Goal: Use online tool/utility: Utilize a website feature to perform a specific function

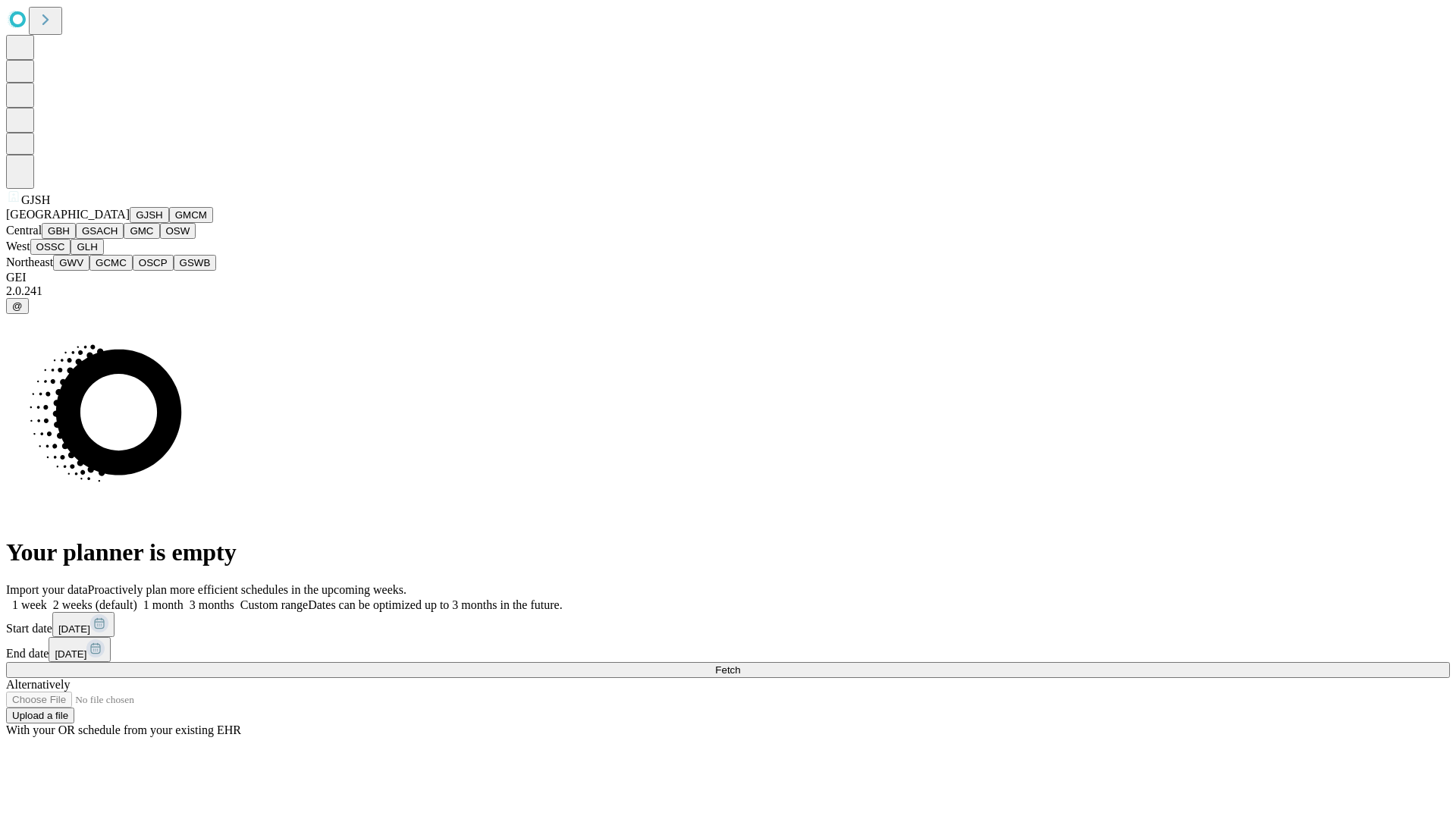
click at [130, 223] on button "GJSH" at bounding box center [149, 214] width 40 height 16
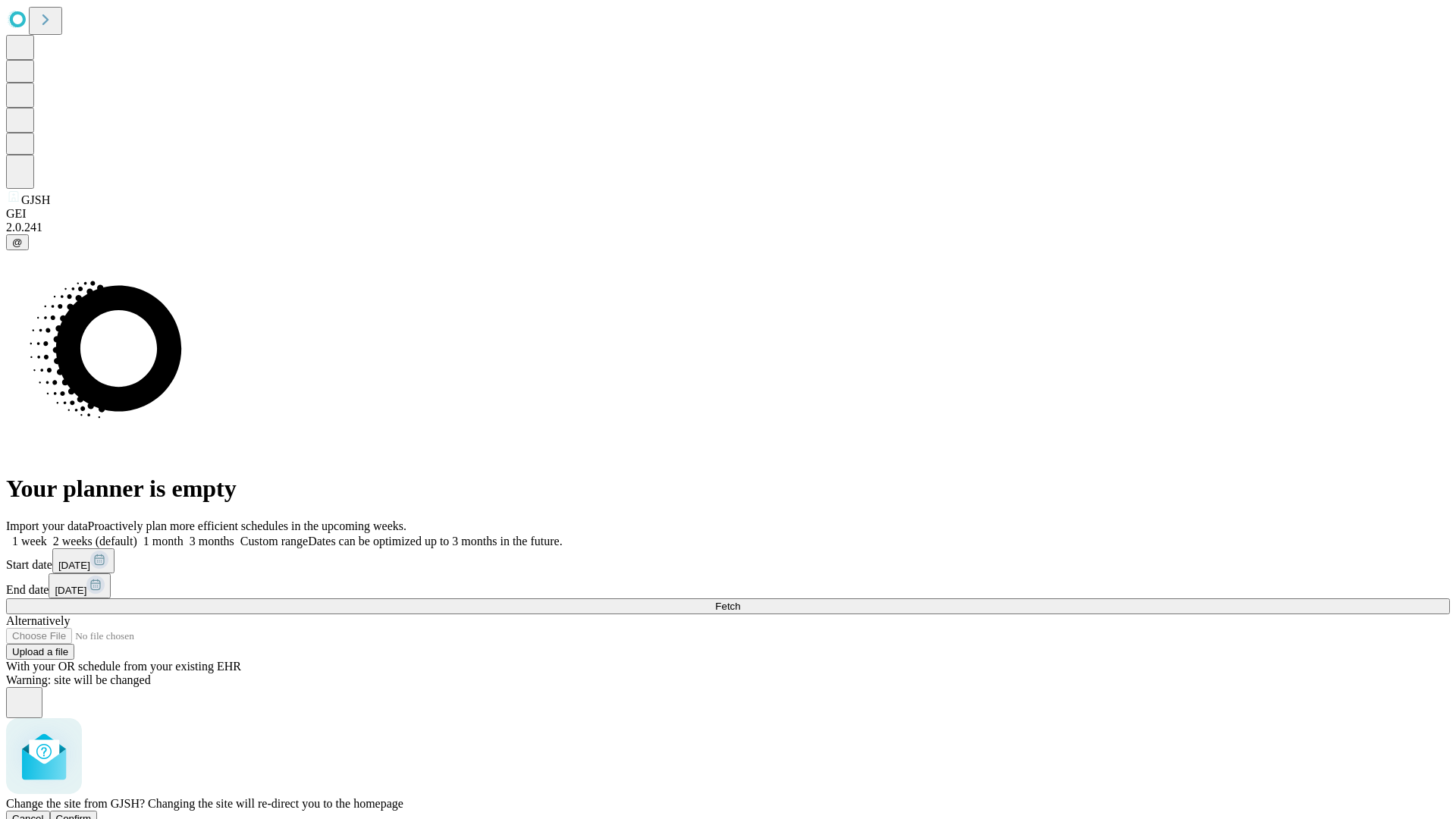
click at [92, 813] on span "Confirm" at bounding box center [74, 819] width 35 height 11
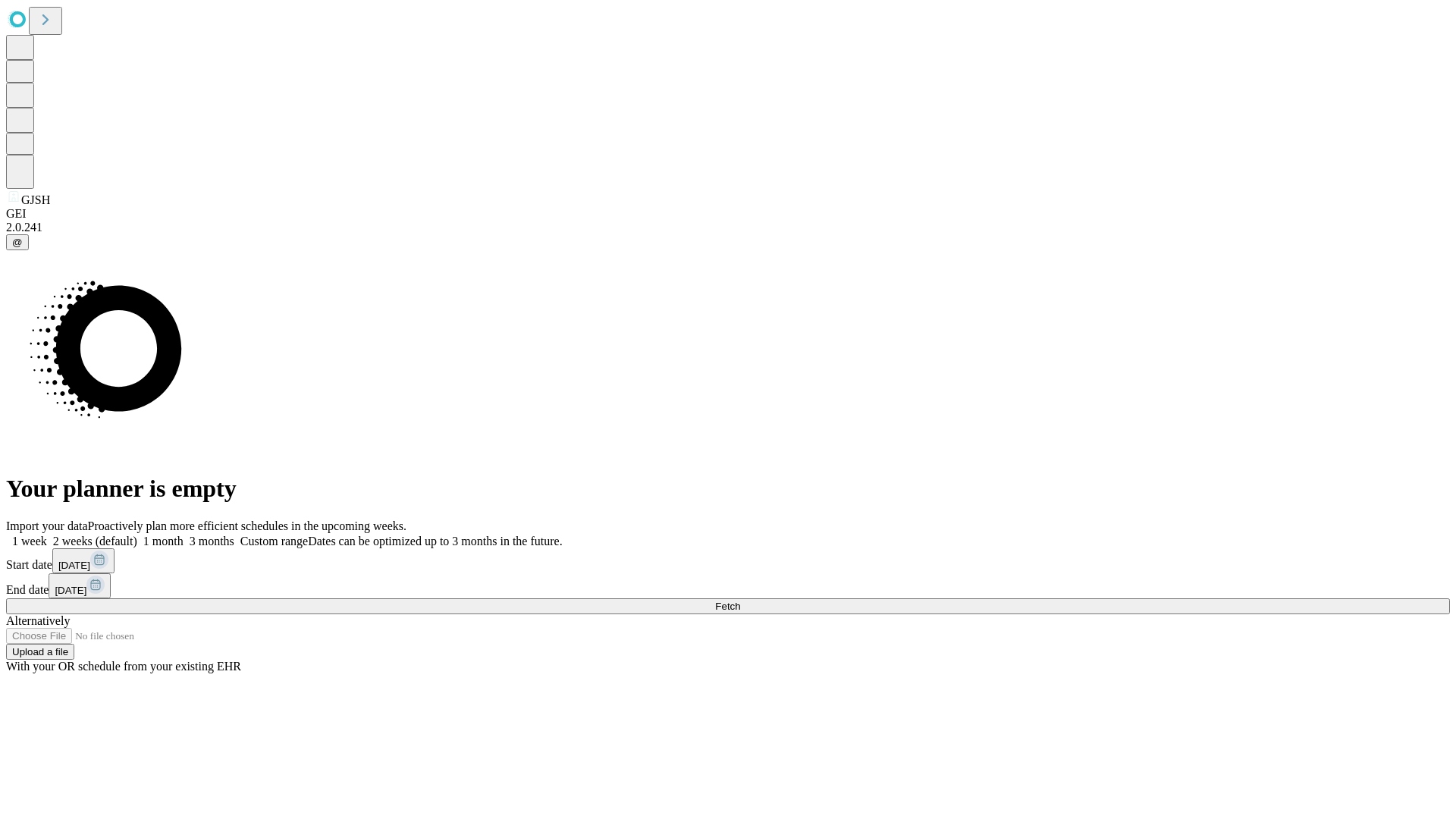
click at [184, 534] on label "1 month" at bounding box center [160, 541] width 46 height 13
click at [740, 601] on span "Fetch" at bounding box center [727, 607] width 25 height 11
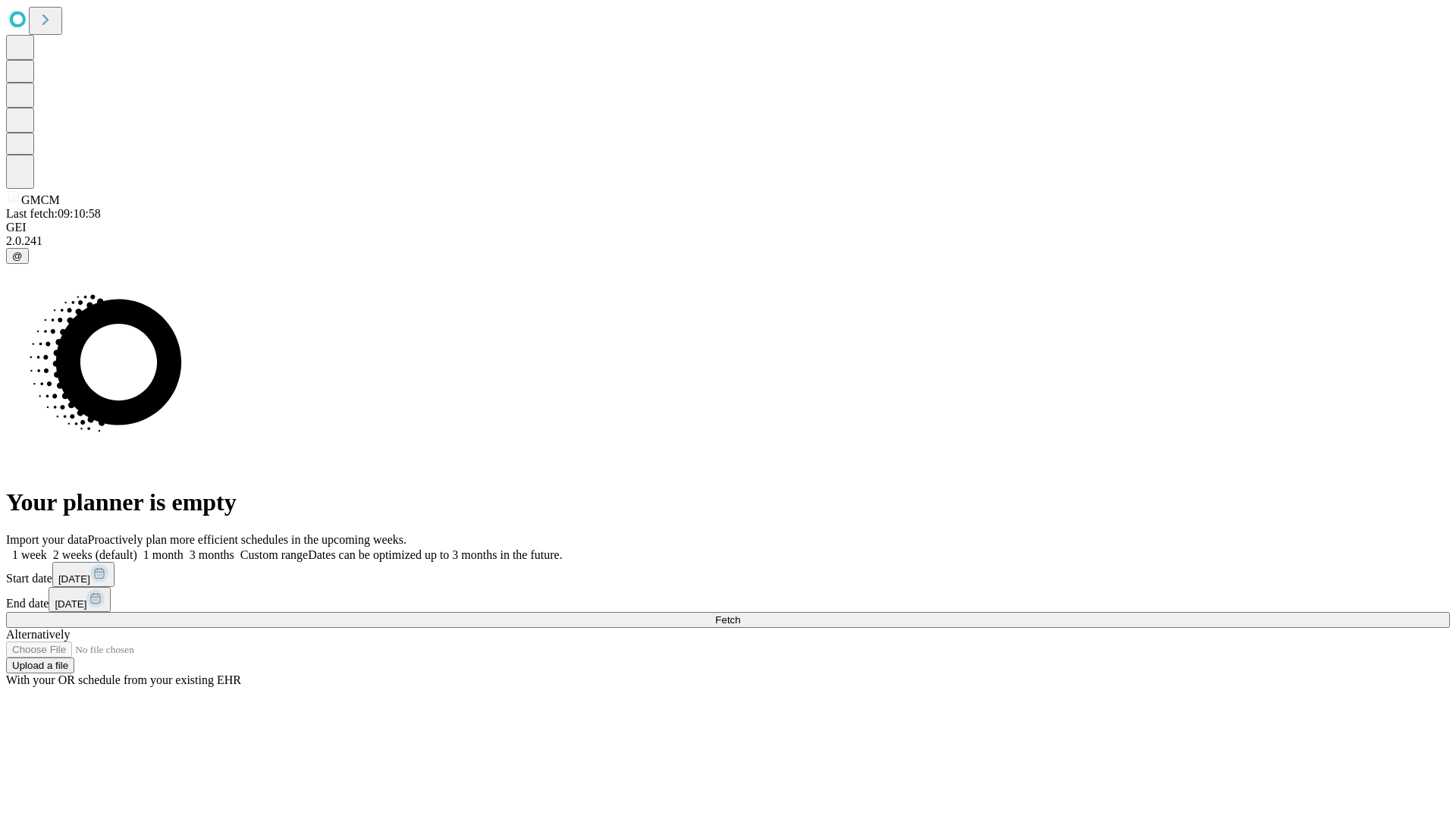
click at [184, 548] on label "1 month" at bounding box center [160, 555] width 46 height 13
click at [740, 614] on span "Fetch" at bounding box center [727, 620] width 25 height 11
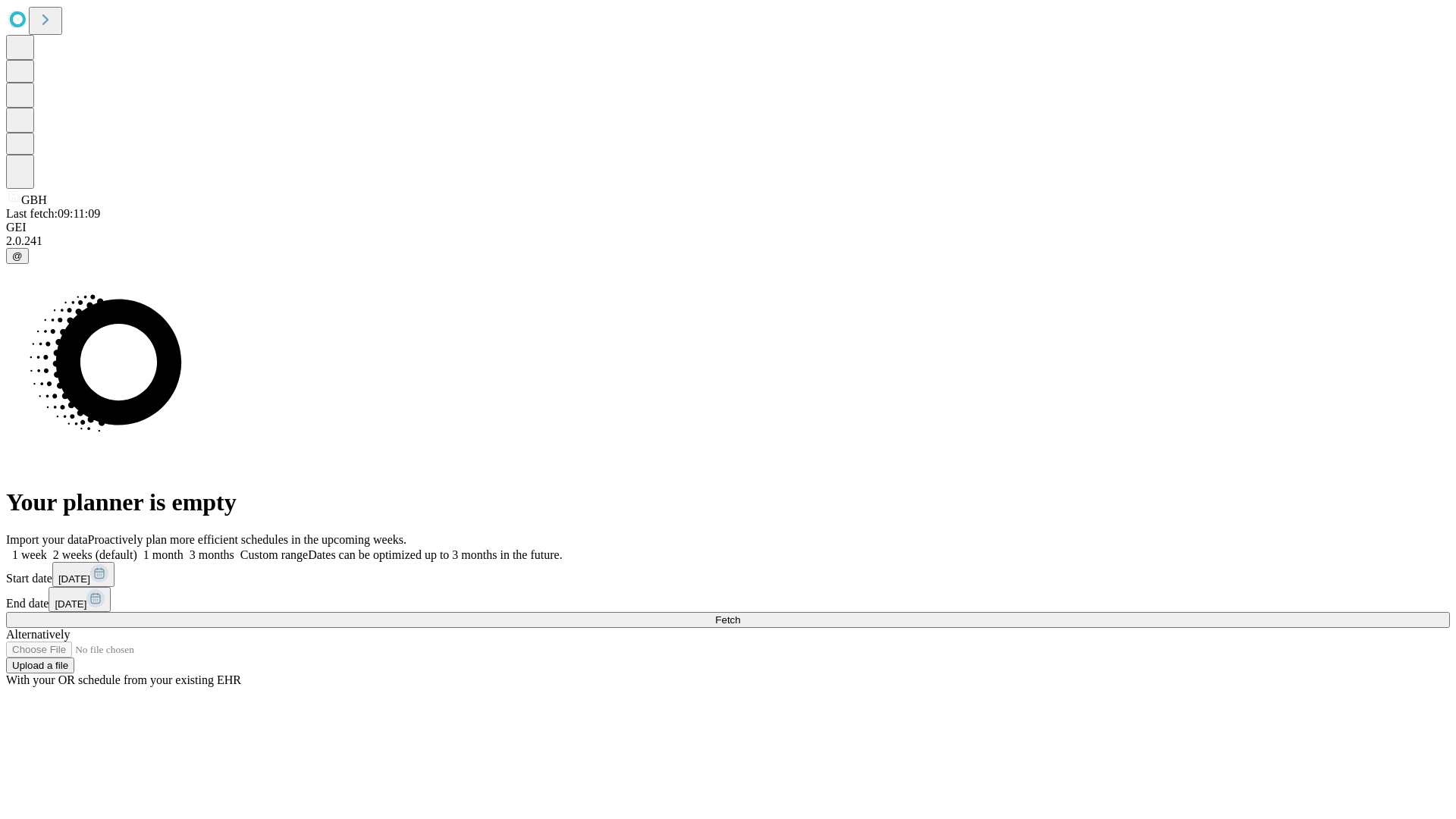
click at [184, 548] on label "1 month" at bounding box center [160, 555] width 46 height 13
click at [740, 614] on span "Fetch" at bounding box center [727, 620] width 25 height 11
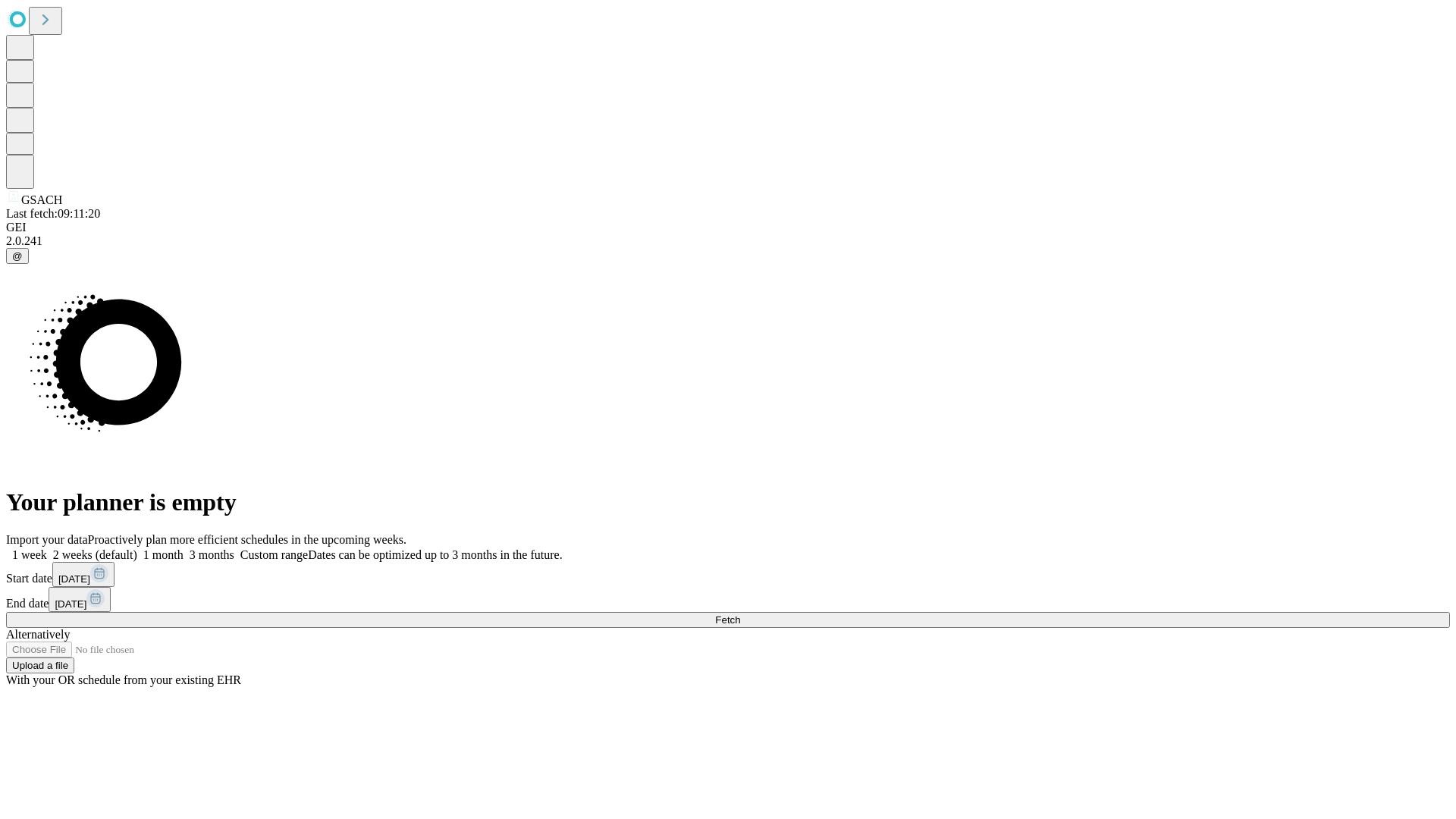
click at [184, 548] on label "1 month" at bounding box center [160, 555] width 46 height 13
click at [740, 614] on span "Fetch" at bounding box center [727, 620] width 25 height 11
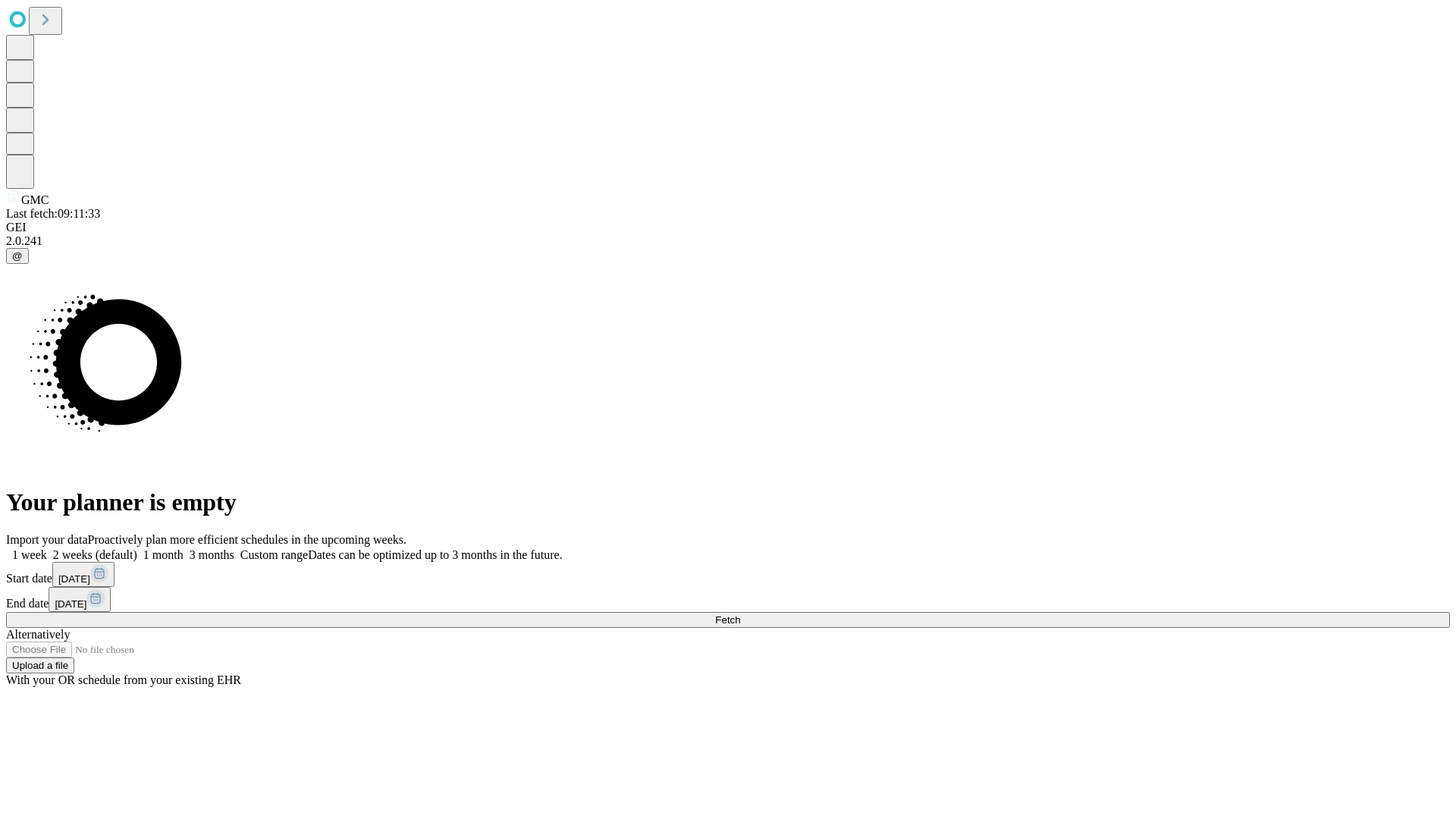
click at [184, 548] on label "1 month" at bounding box center [160, 555] width 46 height 13
click at [740, 614] on span "Fetch" at bounding box center [727, 620] width 25 height 11
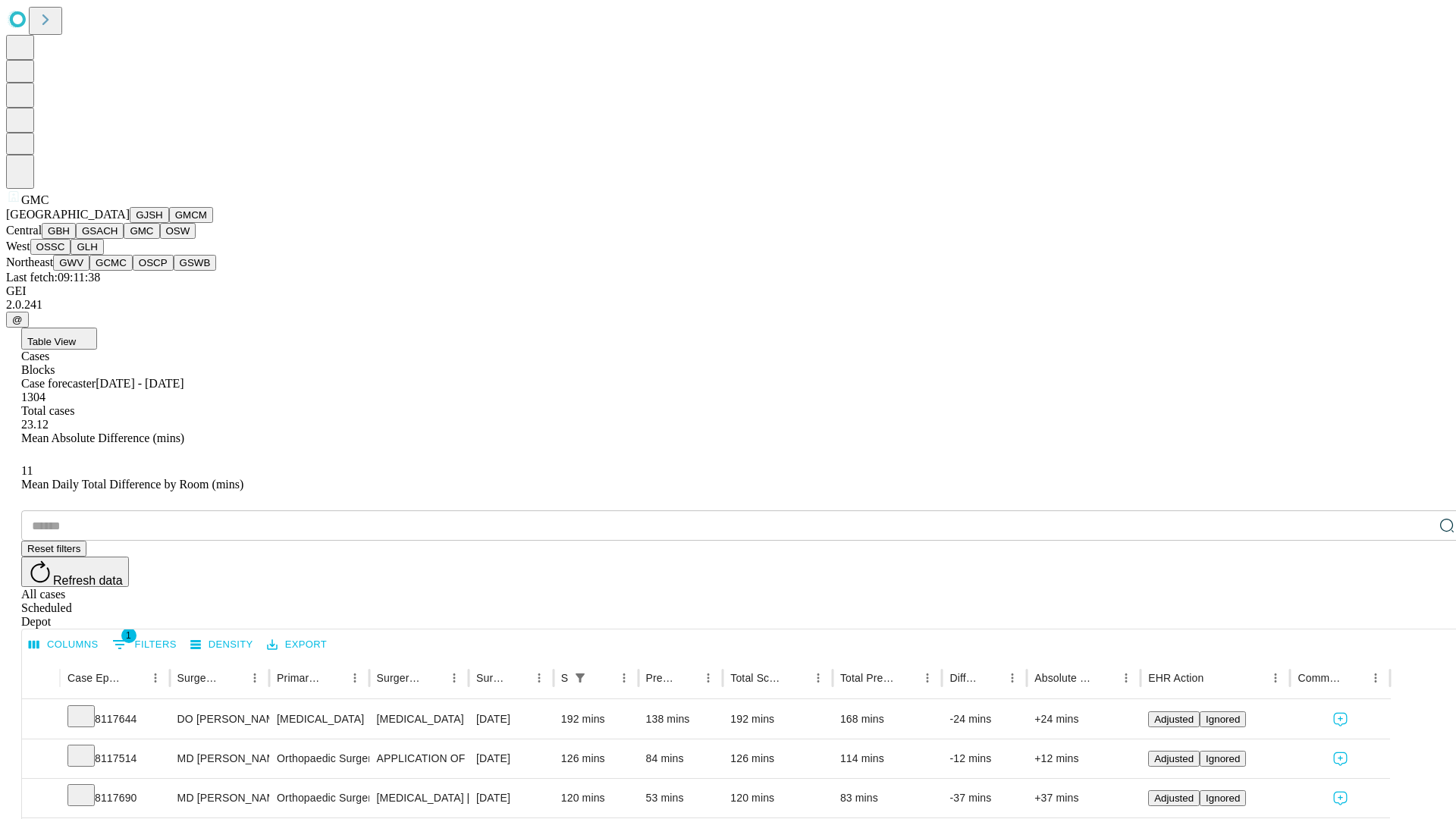
click at [160, 239] on button "OSW" at bounding box center [178, 230] width 36 height 16
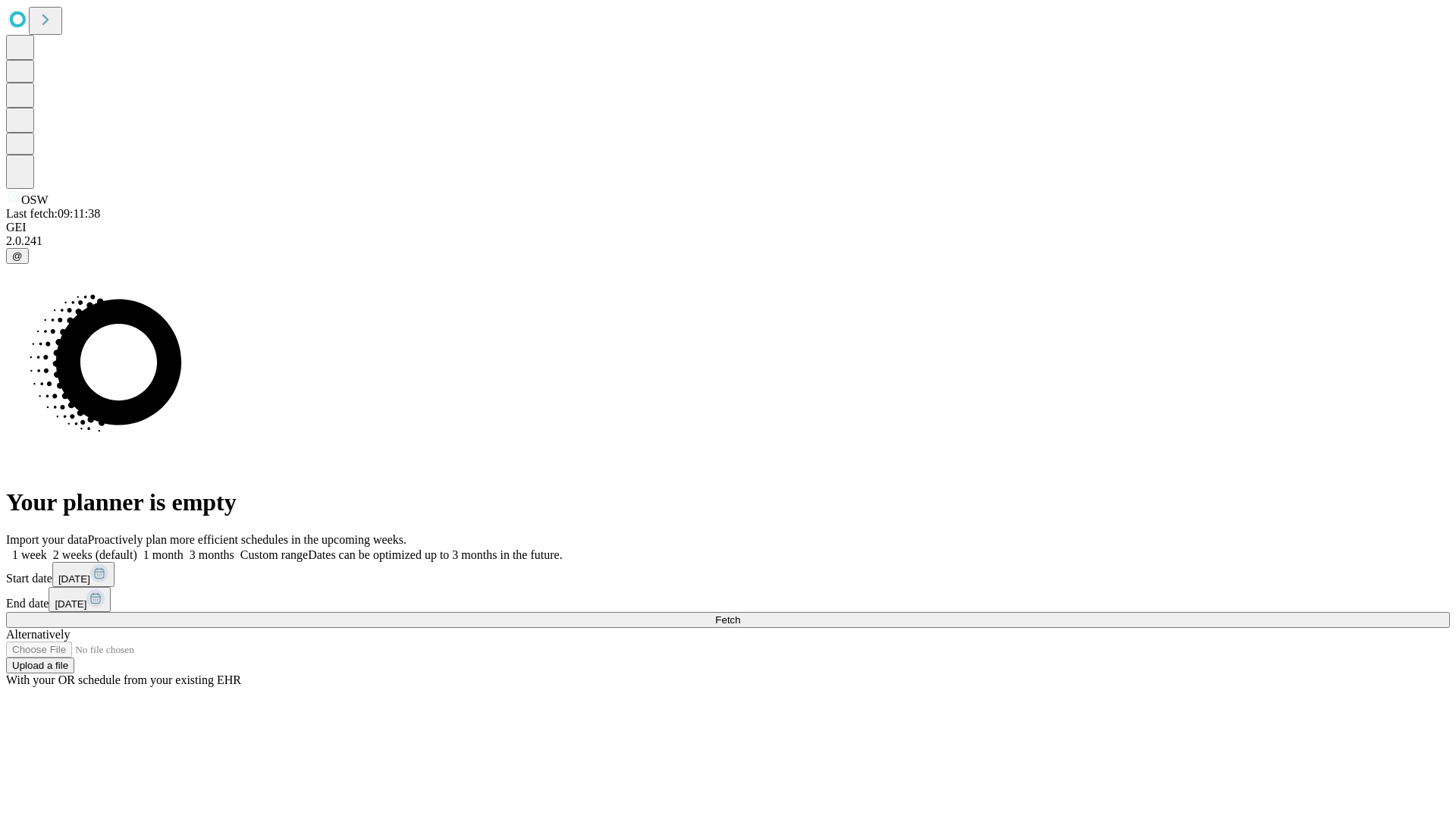
click at [184, 548] on label "1 month" at bounding box center [160, 555] width 46 height 13
click at [740, 614] on span "Fetch" at bounding box center [727, 620] width 25 height 11
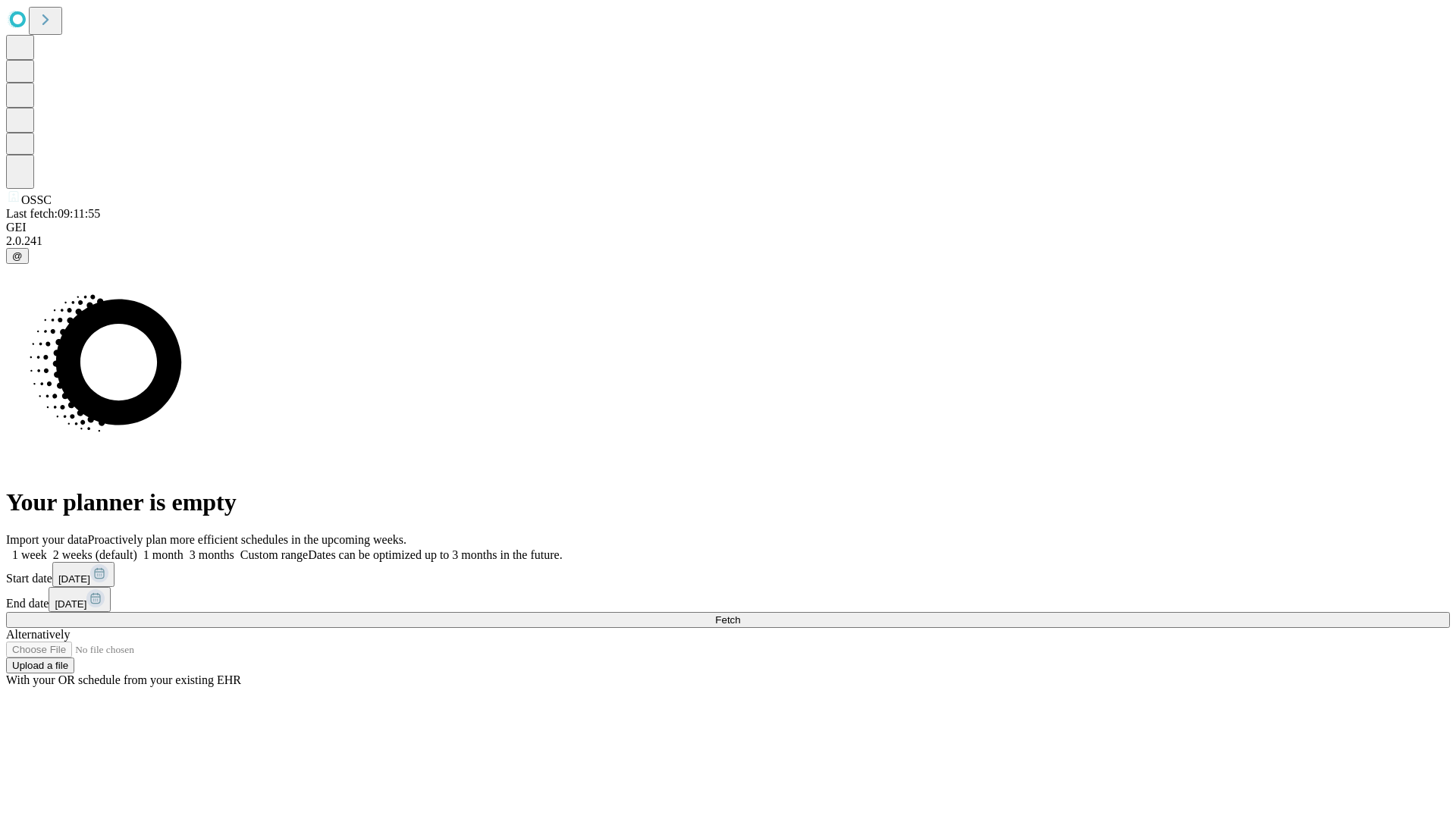
click at [184, 548] on label "1 month" at bounding box center [160, 555] width 46 height 13
click at [740, 614] on span "Fetch" at bounding box center [727, 620] width 25 height 11
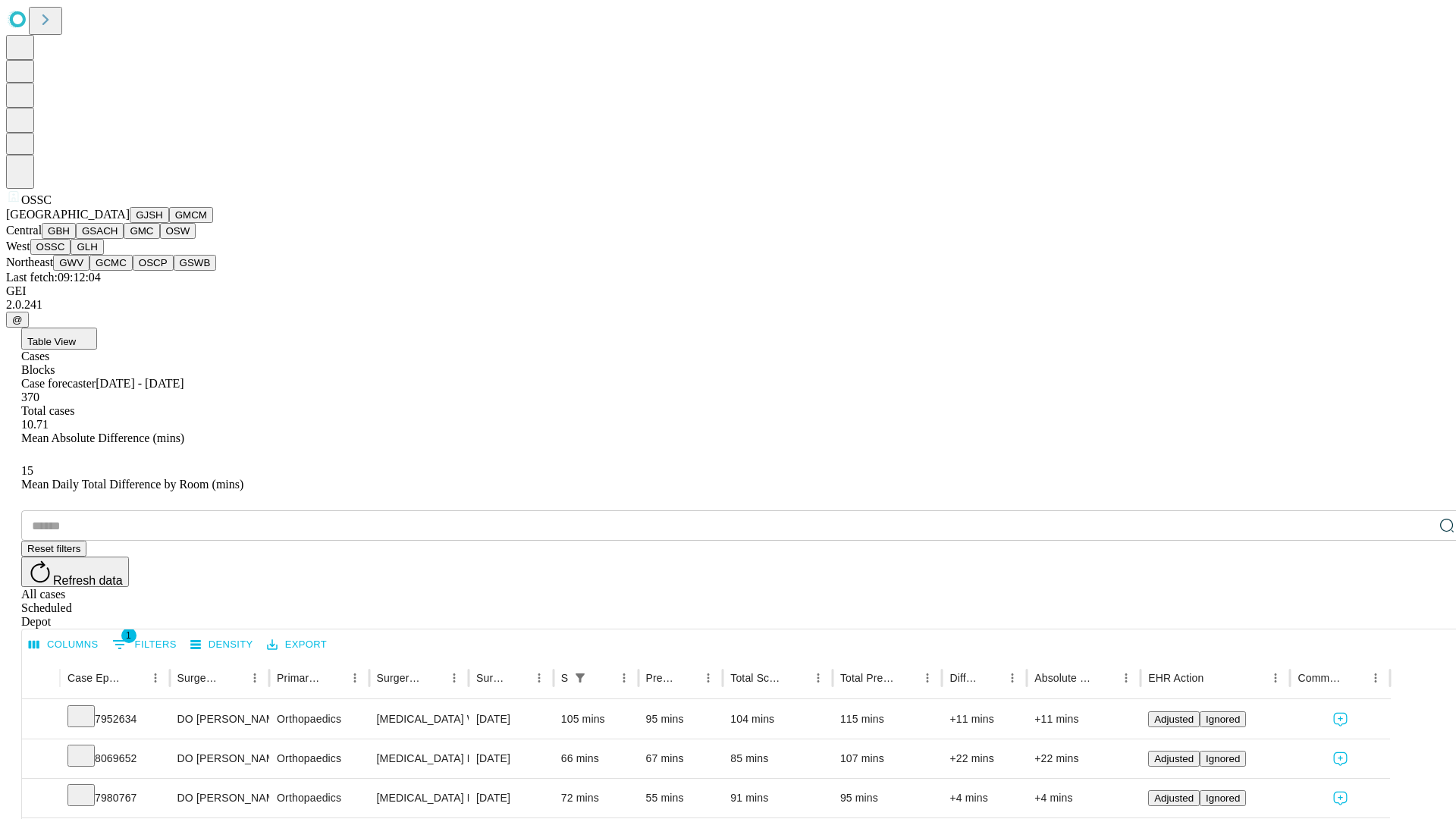
click at [103, 255] on button "GLH" at bounding box center [86, 247] width 32 height 16
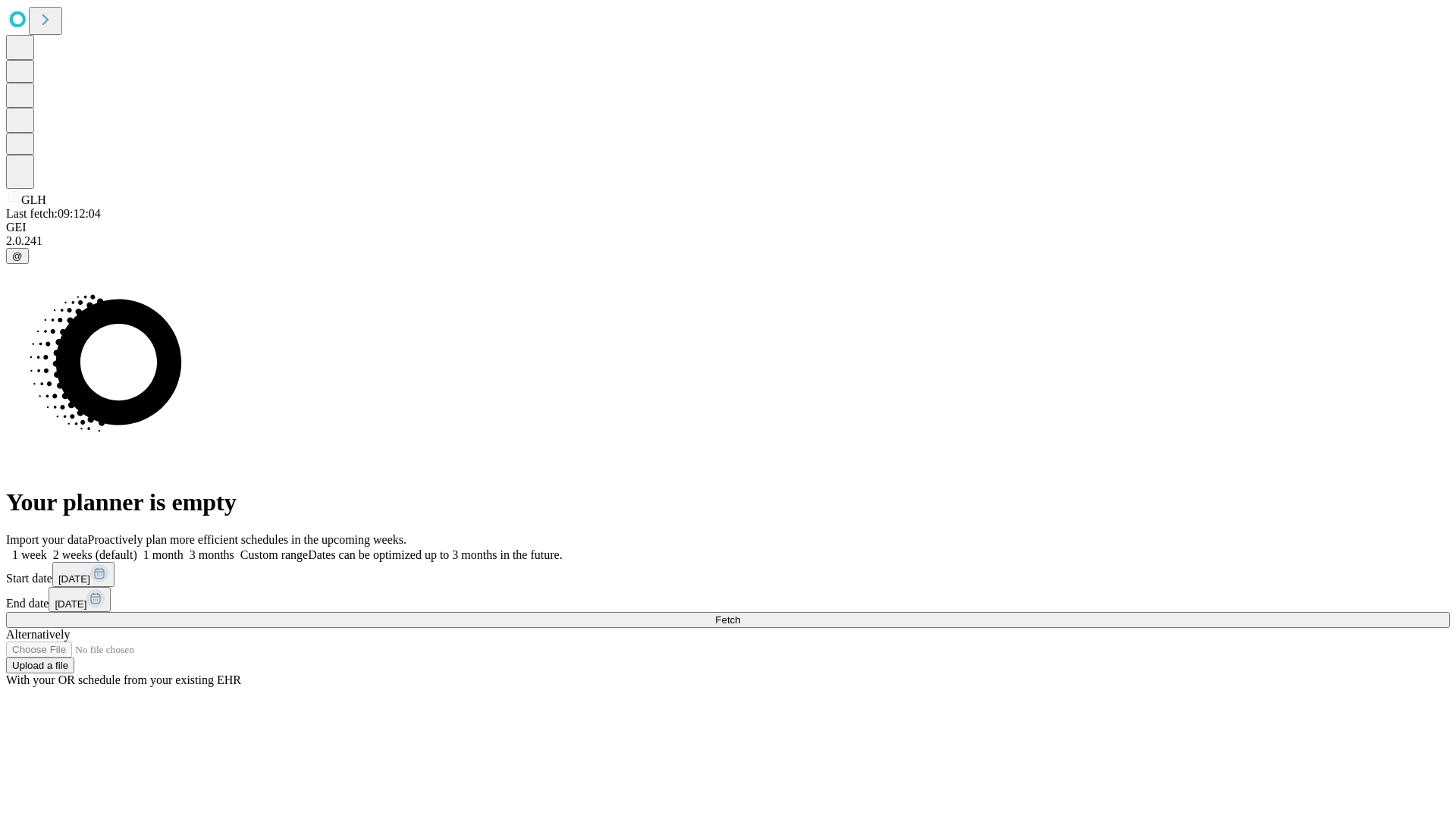
click at [184, 548] on label "1 month" at bounding box center [160, 555] width 46 height 13
click at [740, 614] on span "Fetch" at bounding box center [727, 620] width 25 height 11
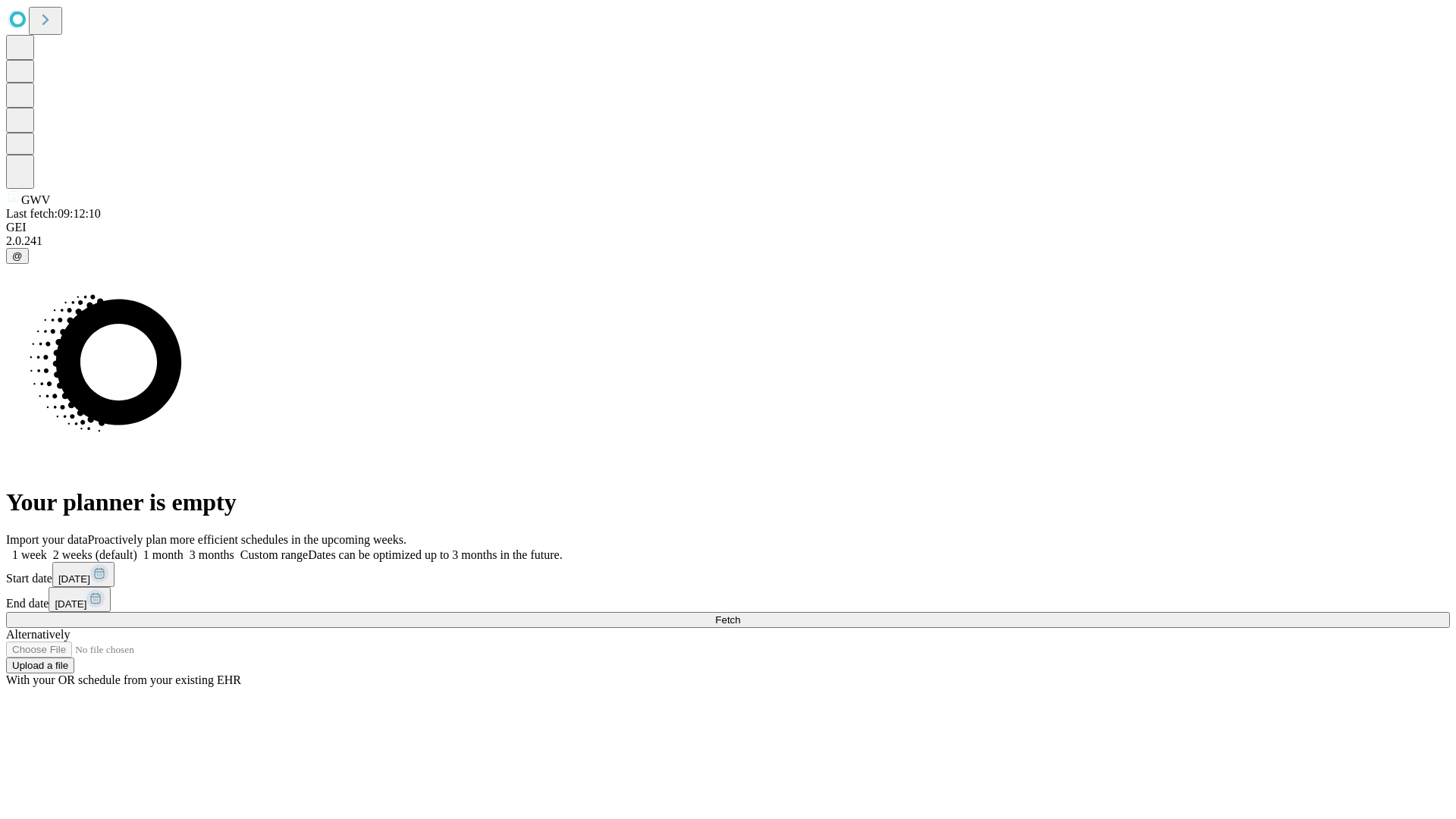
click at [184, 548] on label "1 month" at bounding box center [160, 555] width 46 height 13
click at [740, 614] on span "Fetch" at bounding box center [727, 620] width 25 height 11
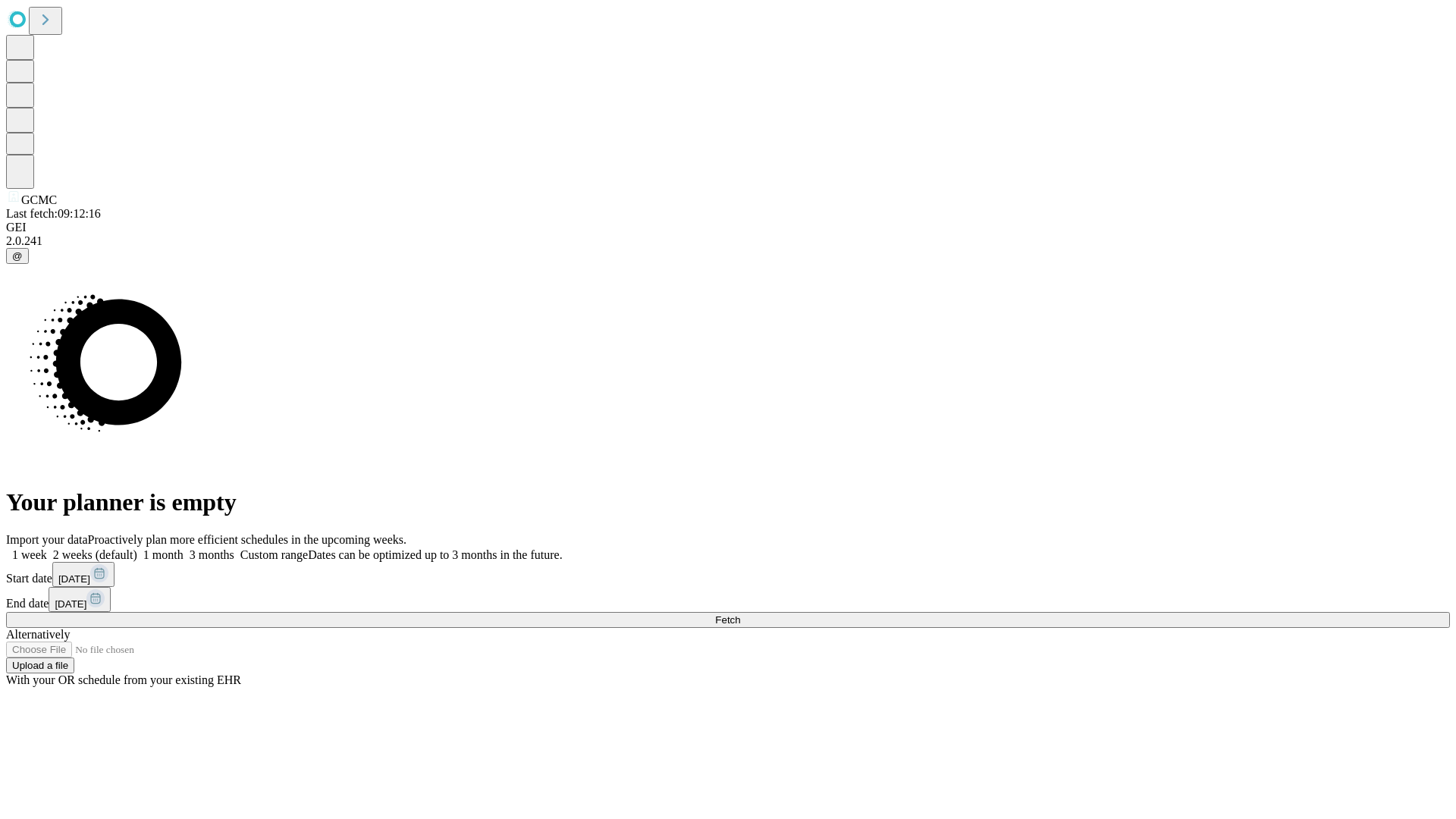
click at [740, 614] on span "Fetch" at bounding box center [727, 620] width 25 height 11
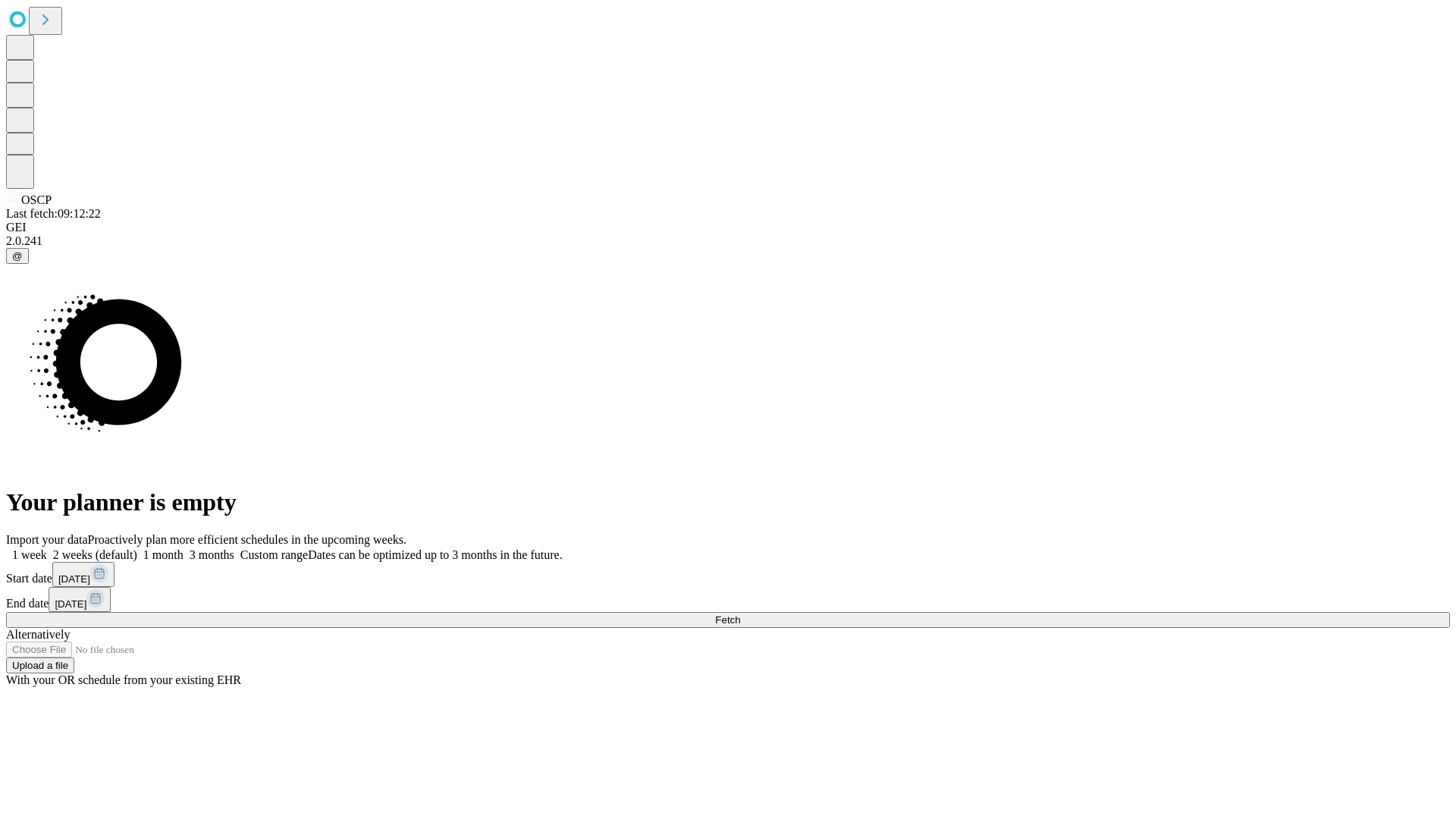
click at [184, 548] on label "1 month" at bounding box center [160, 555] width 46 height 13
click at [740, 614] on span "Fetch" at bounding box center [727, 620] width 25 height 11
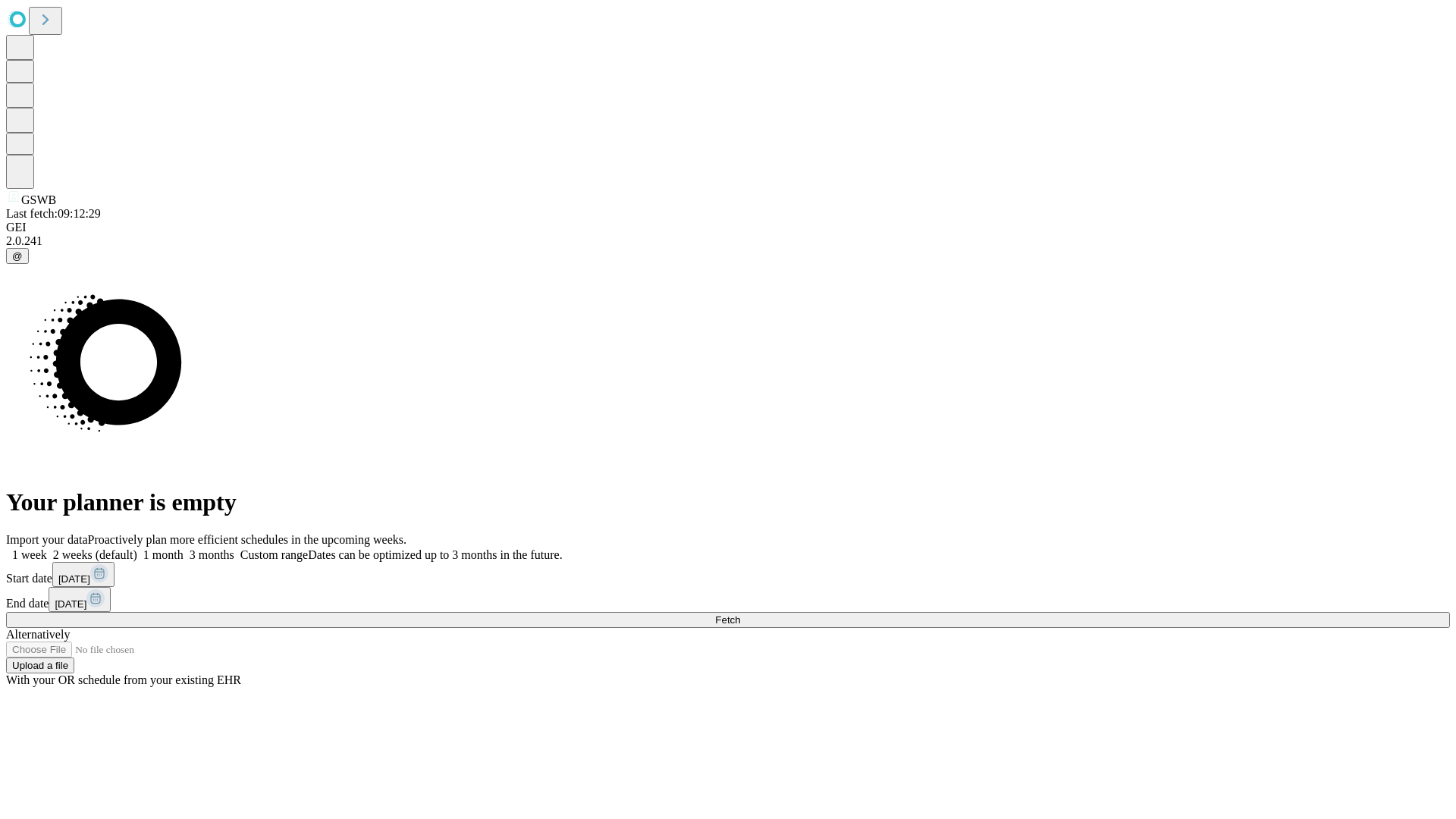
click at [184, 548] on label "1 month" at bounding box center [160, 555] width 46 height 13
click at [740, 614] on span "Fetch" at bounding box center [727, 620] width 25 height 11
